Goal: Navigation & Orientation: Find specific page/section

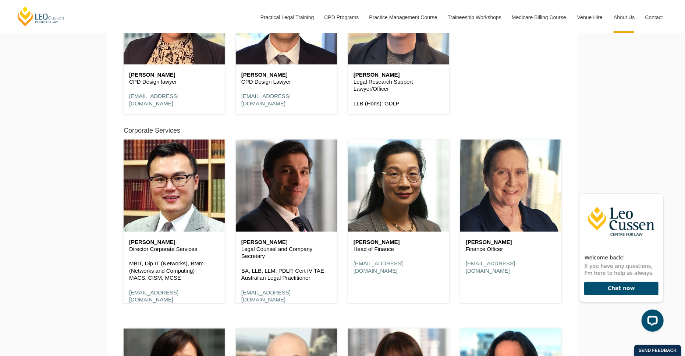
scroll to position [3975, 0]
drag, startPoint x: 180, startPoint y: 83, endPoint x: 116, endPoint y: 74, distance: 65.4
copy div "Mae Johnson CPD Design lawyer"
